Goal: Task Accomplishment & Management: Manage account settings

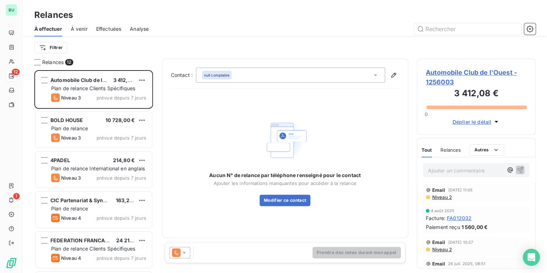
scroll to position [198, 114]
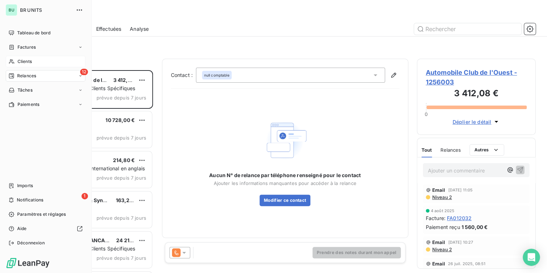
click at [20, 61] on span "Clients" at bounding box center [25, 61] width 14 height 6
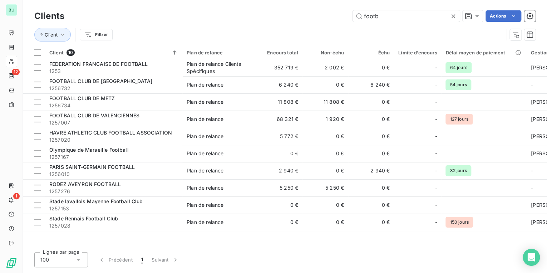
drag, startPoint x: 369, startPoint y: 17, endPoint x: 296, endPoint y: 19, distance: 72.6
click at [297, 19] on div "footb Actions" at bounding box center [304, 15] width 462 height 11
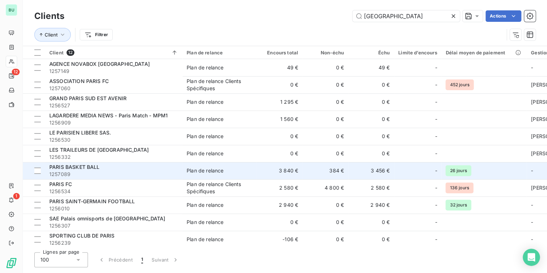
type input "[GEOGRAPHIC_DATA]"
click at [98, 167] on span "PARIS BASKET BALL" at bounding box center [74, 167] width 50 height 6
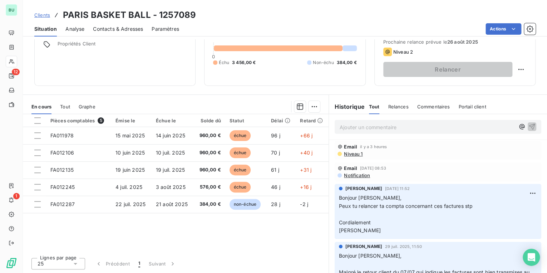
click at [370, 128] on p "Ajouter un commentaire ﻿" at bounding box center [426, 127] width 175 height 9
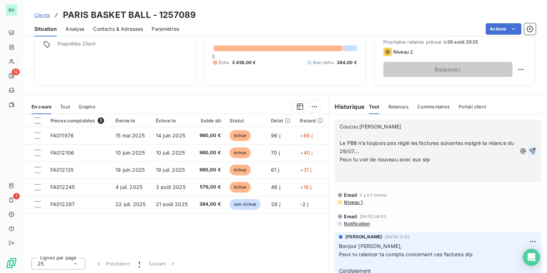
click at [529, 151] on icon "button" at bounding box center [532, 151] width 6 height 6
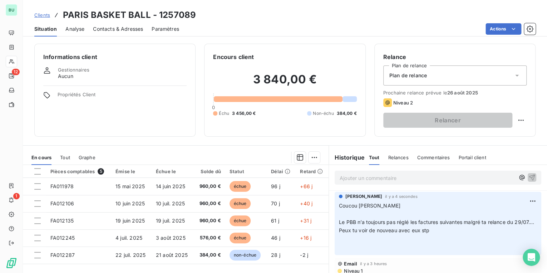
click at [109, 28] on span "Contacts & Adresses" at bounding box center [118, 28] width 50 height 7
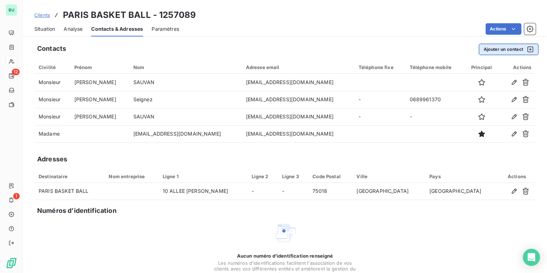
click at [496, 49] on button "Ajouter un contact" at bounding box center [509, 49] width 60 height 11
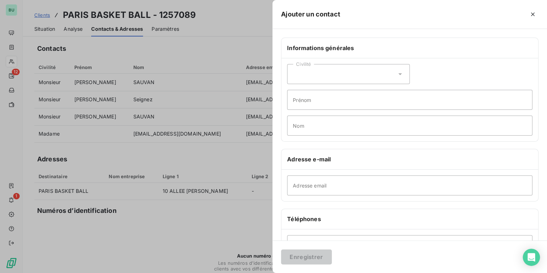
scroll to position [86, 0]
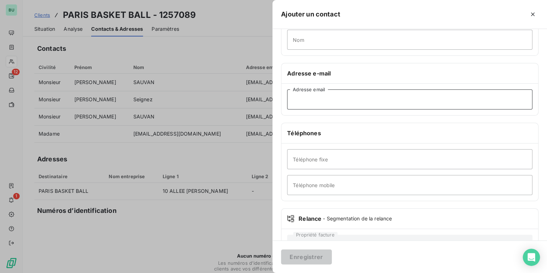
click at [316, 101] on input "Adresse email" at bounding box center [409, 99] width 245 height 20
paste input "[EMAIL_ADDRESS][DOMAIN_NAME]"
type input "[EMAIL_ADDRESS][DOMAIN_NAME]"
click at [311, 257] on button "Enregistrer" at bounding box center [306, 256] width 51 height 15
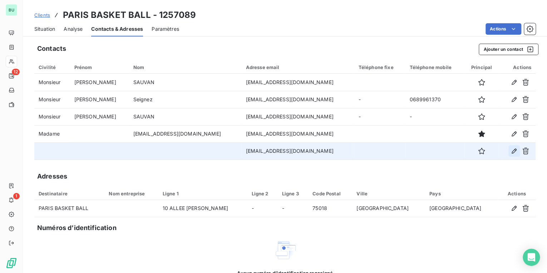
click at [510, 152] on icon "button" at bounding box center [513, 150] width 7 height 7
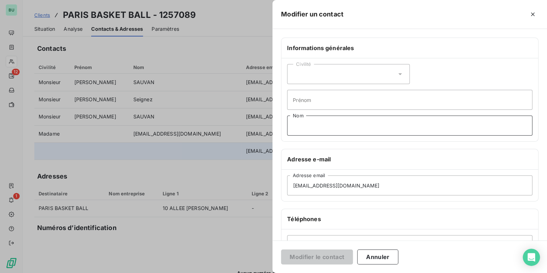
click at [308, 124] on input "Nom" at bounding box center [409, 125] width 245 height 20
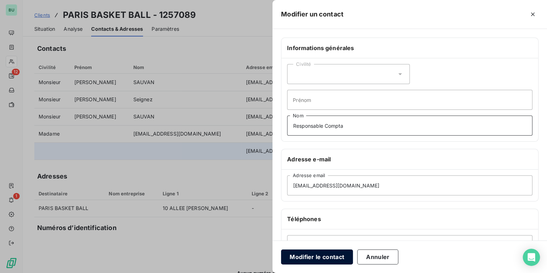
type input "Responsable Compta"
click at [322, 256] on button "Modifier le contact" at bounding box center [317, 256] width 72 height 15
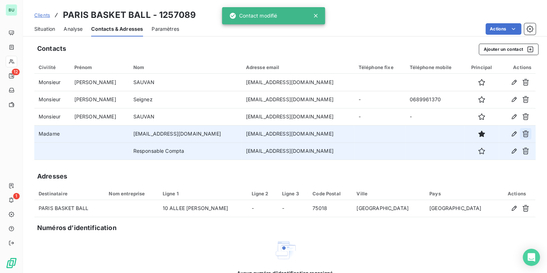
click at [522, 135] on icon "button" at bounding box center [525, 133] width 6 height 7
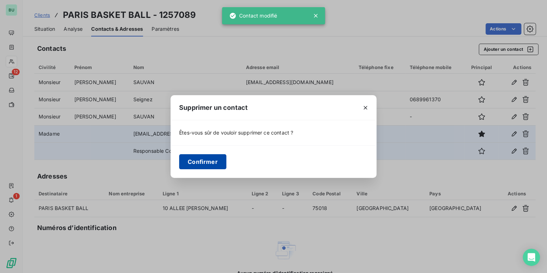
click at [216, 161] on button "Confirmer" at bounding box center [202, 161] width 47 height 15
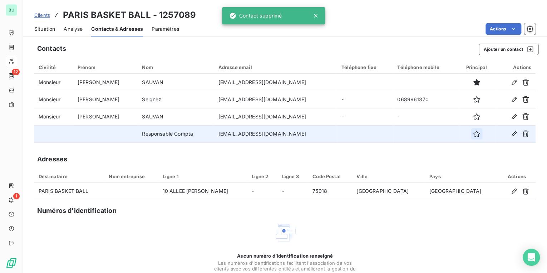
click at [473, 134] on icon "button" at bounding box center [476, 133] width 7 height 7
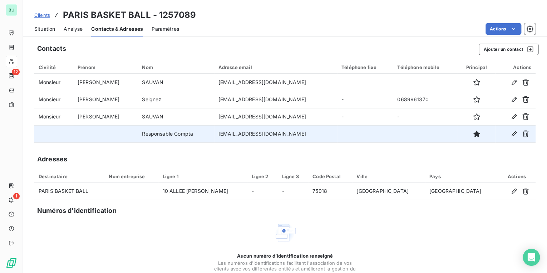
click at [41, 15] on span "Clients" at bounding box center [42, 15] width 16 height 6
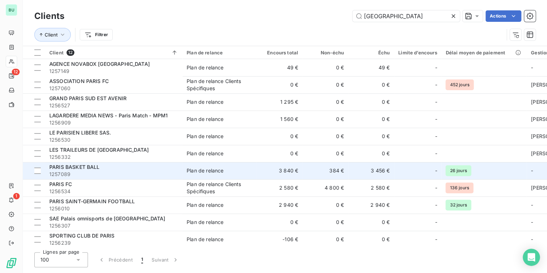
click at [95, 170] on div "PARIS BASKET BALL" at bounding box center [113, 166] width 129 height 7
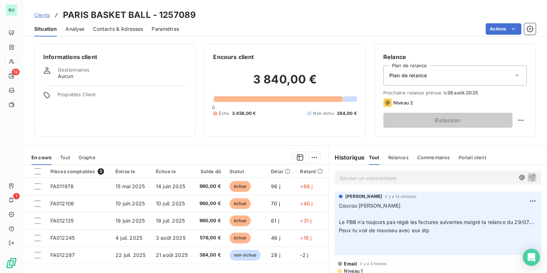
click at [380, 182] on p "Ajouter un commentaire ﻿" at bounding box center [426, 177] width 175 height 9
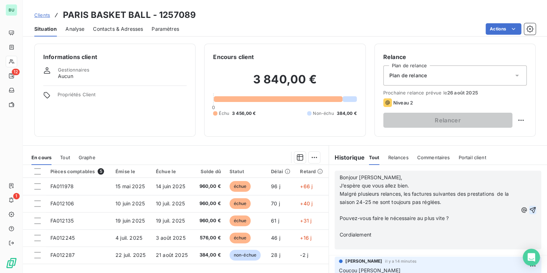
click at [529, 210] on icon "button" at bounding box center [532, 209] width 7 height 7
